Goal: Task Accomplishment & Management: Use online tool/utility

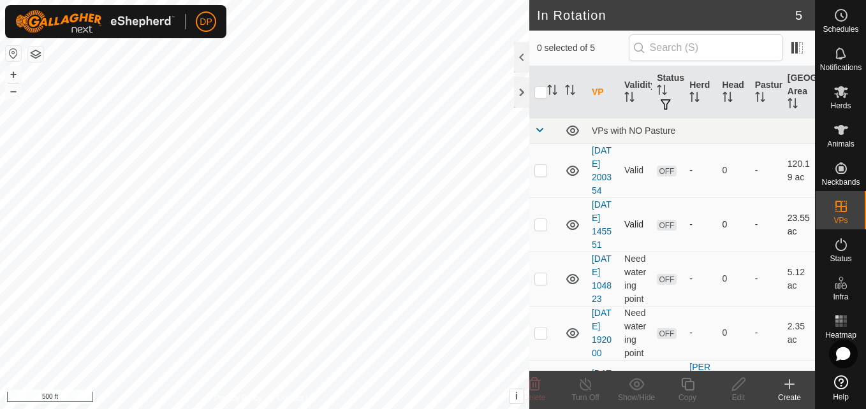
click at [537, 230] on p-checkbox at bounding box center [540, 224] width 13 height 10
checkbox input "true"
click at [833, 91] on icon at bounding box center [840, 91] width 15 height 15
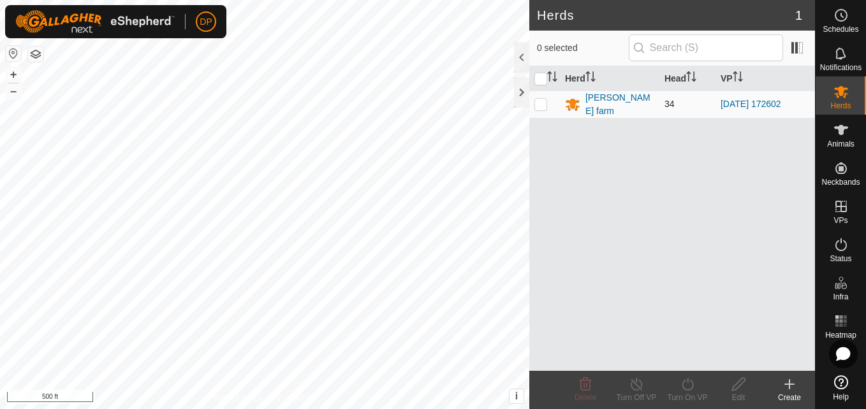
click at [541, 99] on p-checkbox at bounding box center [540, 104] width 13 height 10
checkbox input "true"
click at [683, 386] on icon at bounding box center [687, 384] width 11 height 13
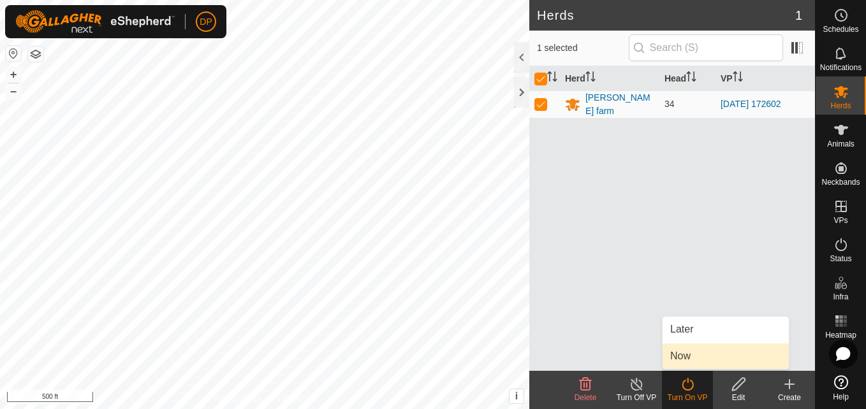
click at [688, 357] on link "Now" at bounding box center [726, 357] width 126 height 26
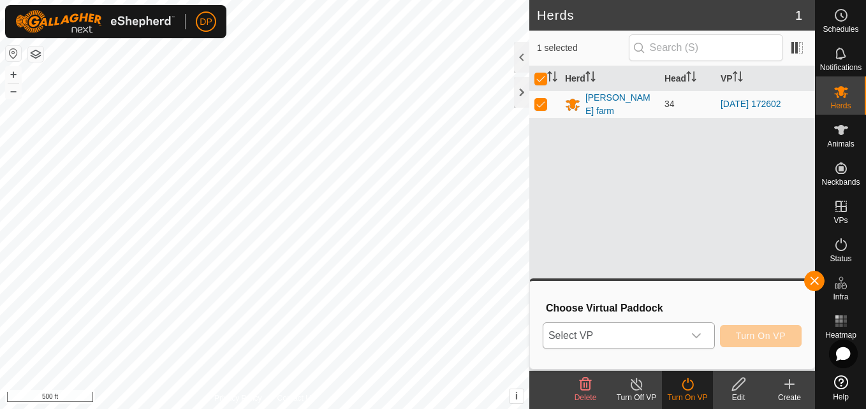
click at [693, 339] on div "dropdown trigger" at bounding box center [697, 336] width 26 height 26
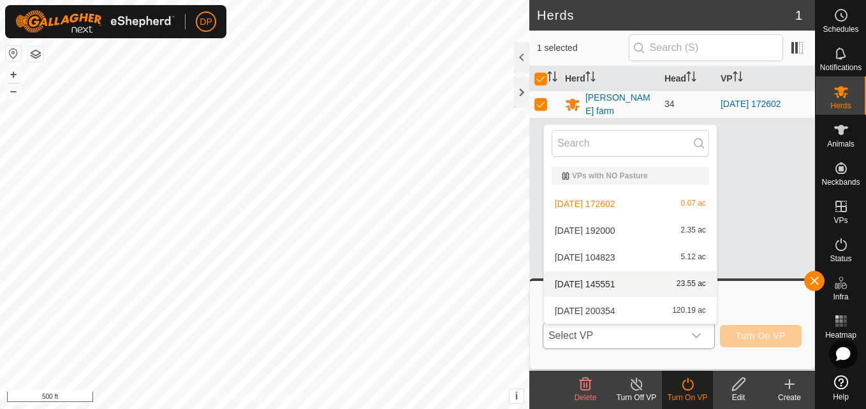
click at [647, 278] on li "2025-08-07 145551 23.55 ac" at bounding box center [630, 285] width 173 height 26
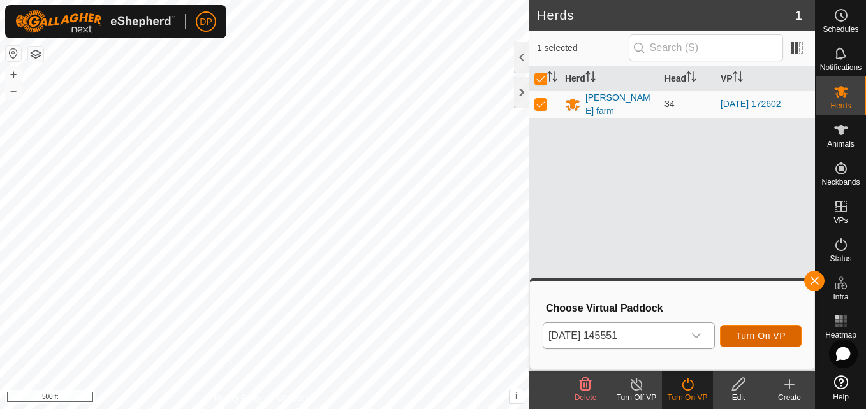
click at [732, 332] on button "Turn On VP" at bounding box center [761, 336] width 82 height 22
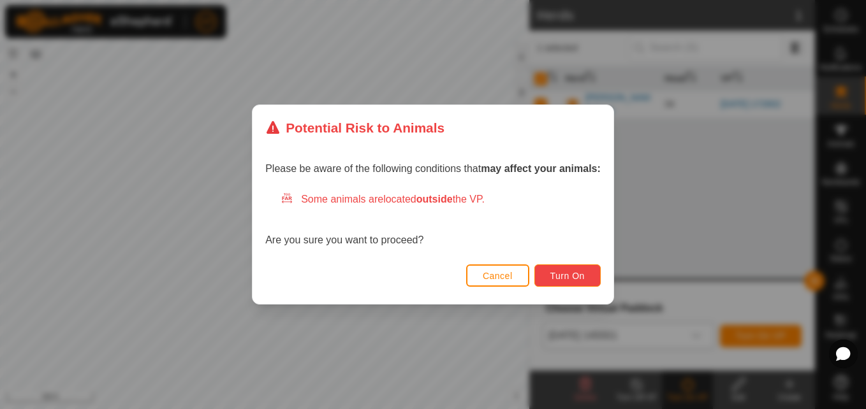
click at [572, 281] on span "Turn On" at bounding box center [567, 276] width 34 height 10
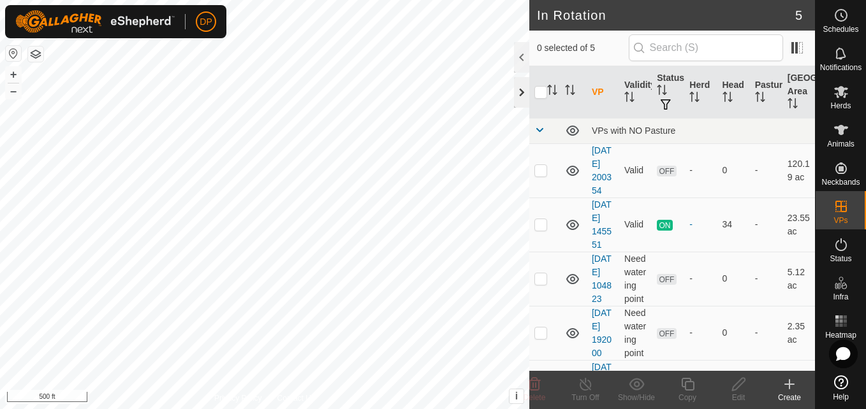
click at [521, 91] on div at bounding box center [521, 92] width 15 height 31
